Goal: Information Seeking & Learning: Learn about a topic

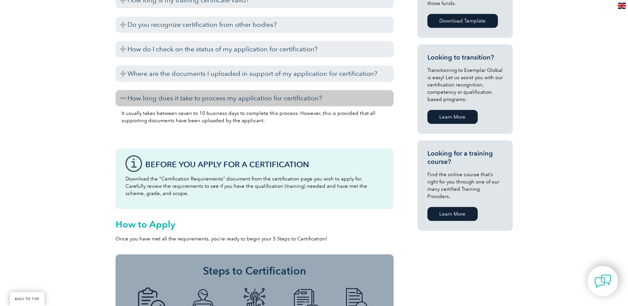
scroll to position [99, 0]
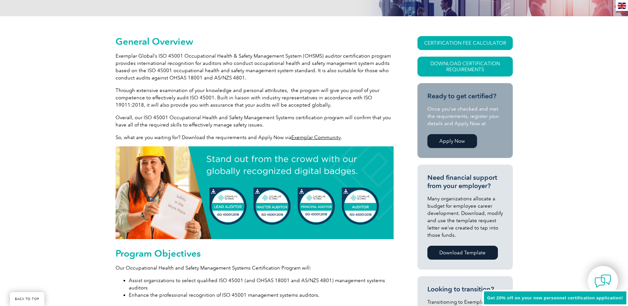
scroll to position [132, 0]
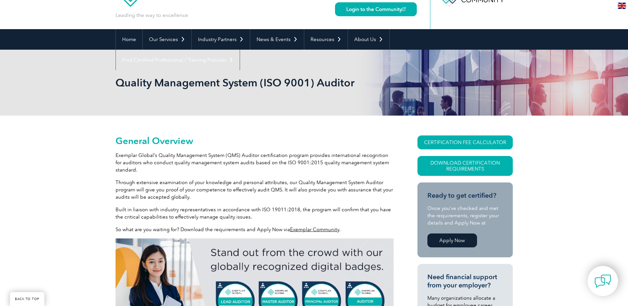
scroll to position [99, 0]
